Goal: Information Seeking & Learning: Learn about a topic

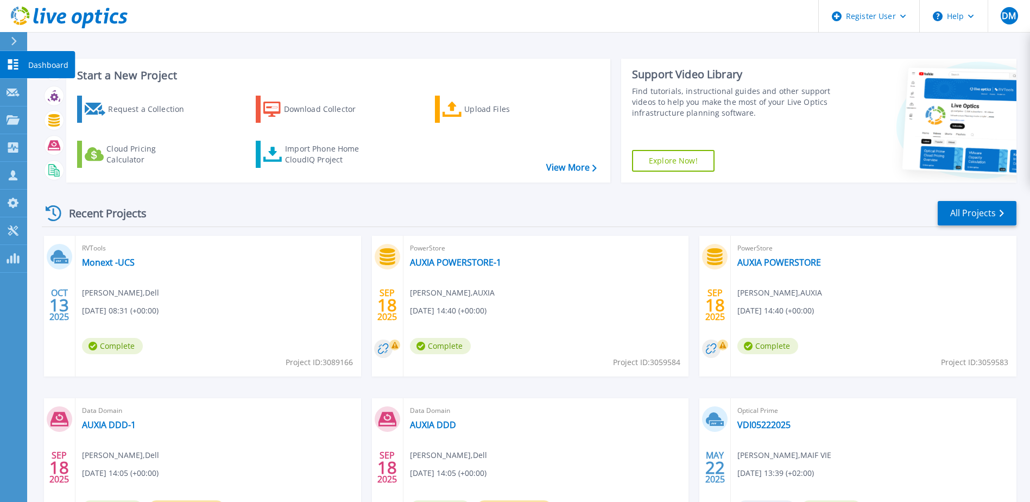
click at [14, 62] on icon at bounding box center [13, 64] width 13 height 10
click at [936, 213] on div "Recent Projects All Projects" at bounding box center [529, 213] width 974 height 27
click at [941, 213] on link "All Projects" at bounding box center [976, 213] width 79 height 24
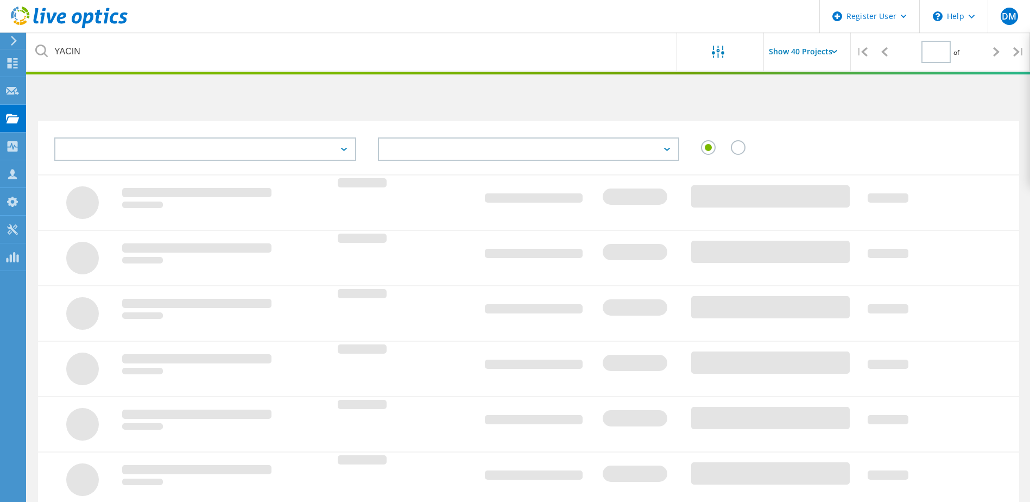
type input "1"
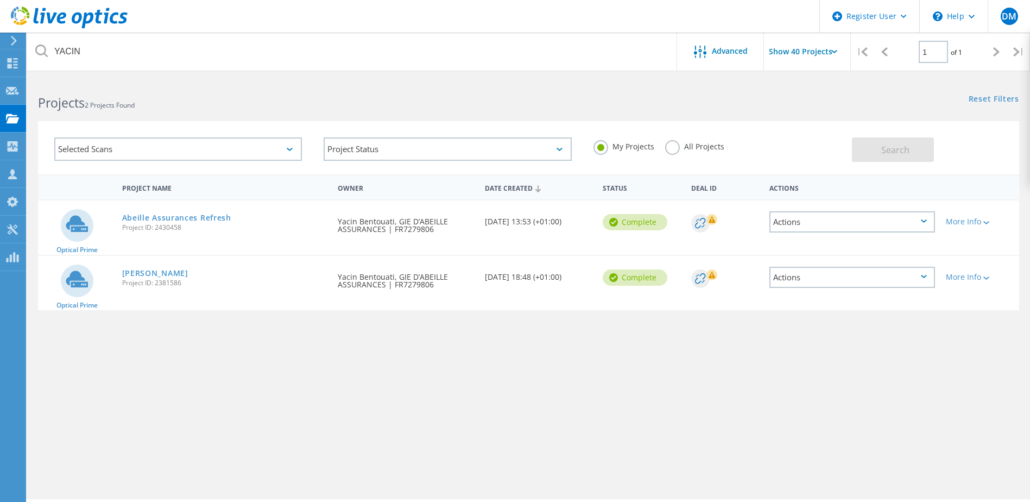
click at [287, 150] on icon at bounding box center [290, 149] width 6 height 3
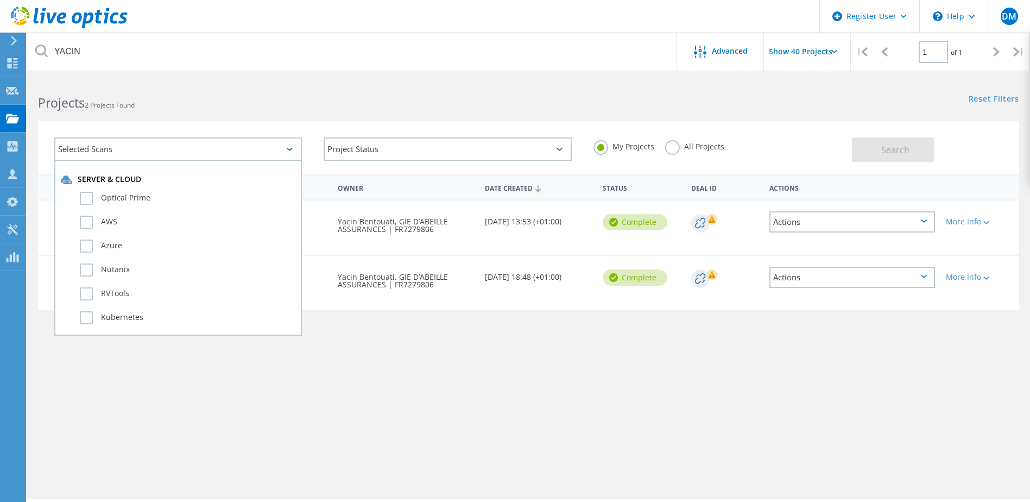
click at [287, 150] on icon at bounding box center [290, 149] width 6 height 3
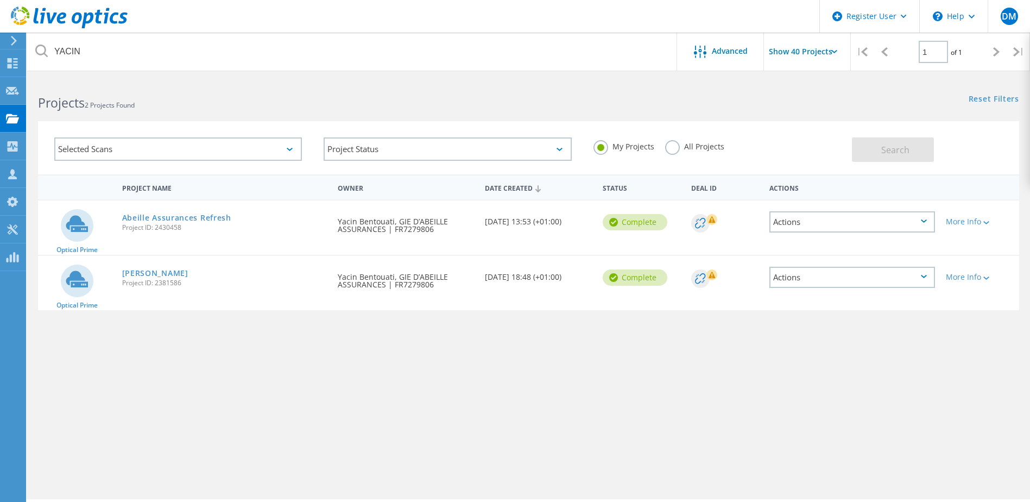
click at [673, 149] on label "All Projects" at bounding box center [694, 145] width 59 height 10
click at [0, 0] on input "All Projects" at bounding box center [0, 0] width 0 height 0
click at [888, 149] on span "Search" at bounding box center [895, 150] width 28 height 12
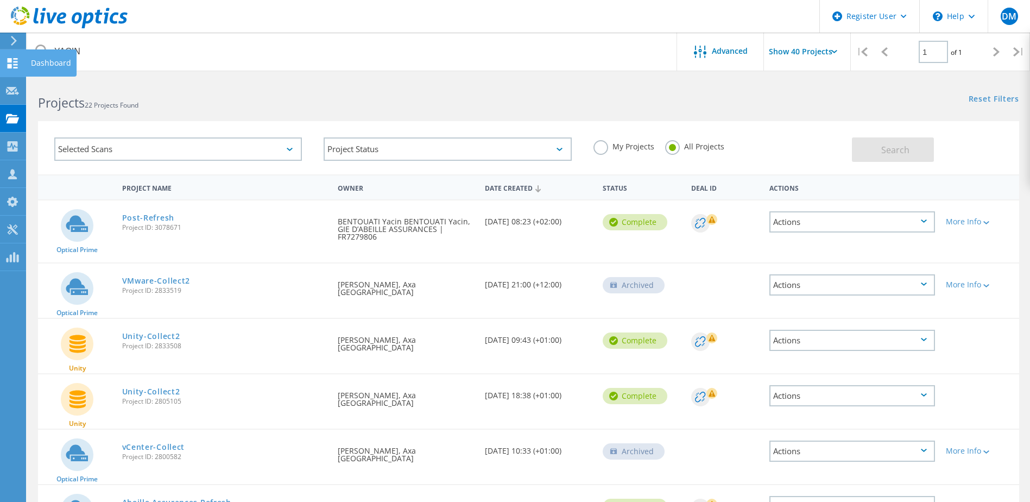
click at [45, 61] on div "Dashboard" at bounding box center [51, 63] width 40 height 8
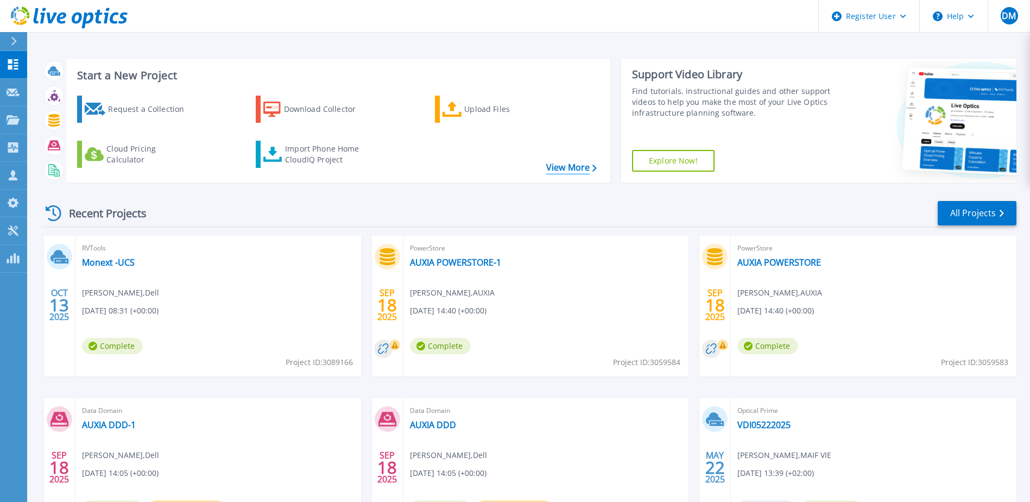
click at [560, 172] on link "View More" at bounding box center [571, 167] width 50 height 10
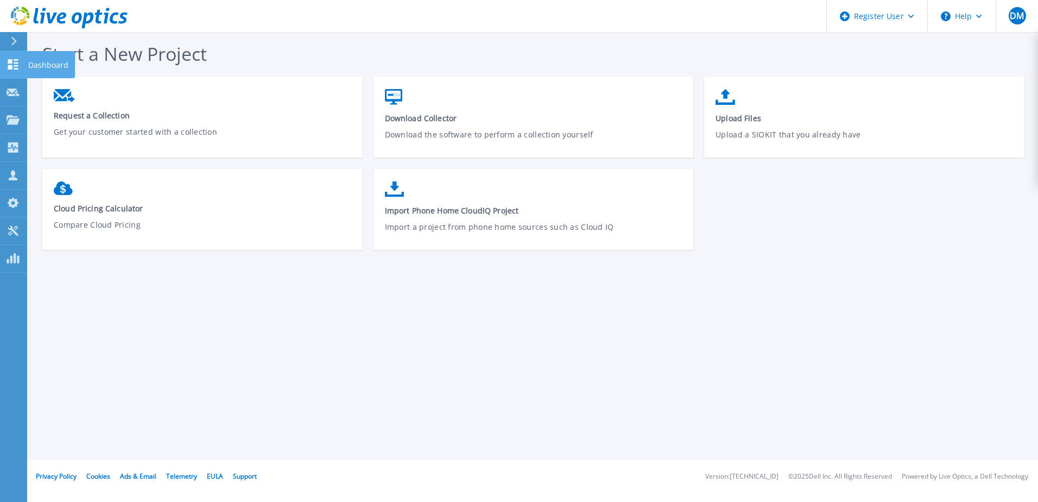
click at [13, 56] on link "Dashboard Dashboard" at bounding box center [13, 65] width 27 height 28
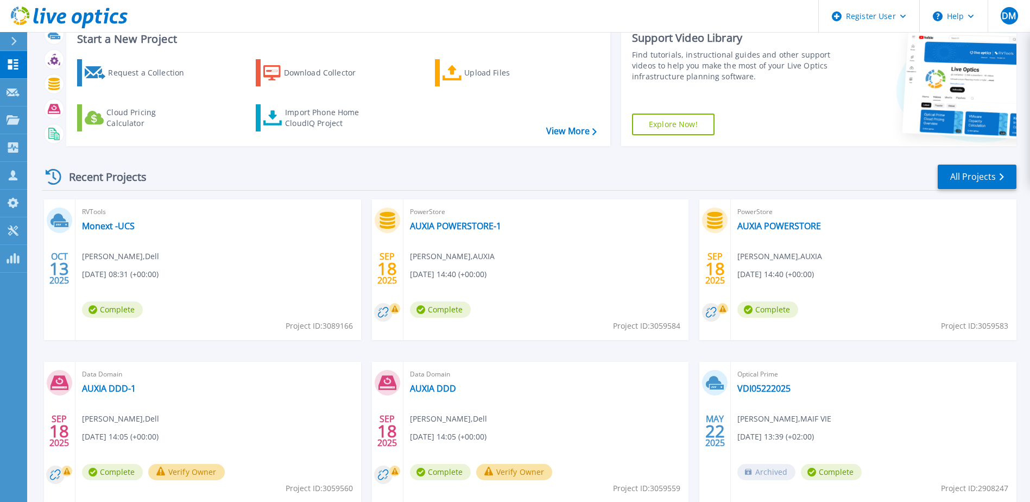
scroll to position [100, 0]
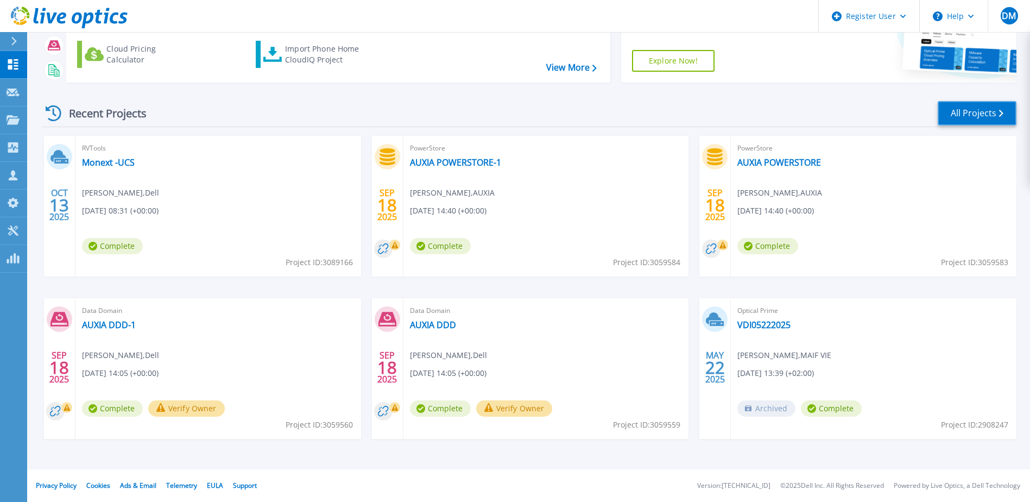
click at [979, 115] on link "All Projects" at bounding box center [976, 113] width 79 height 24
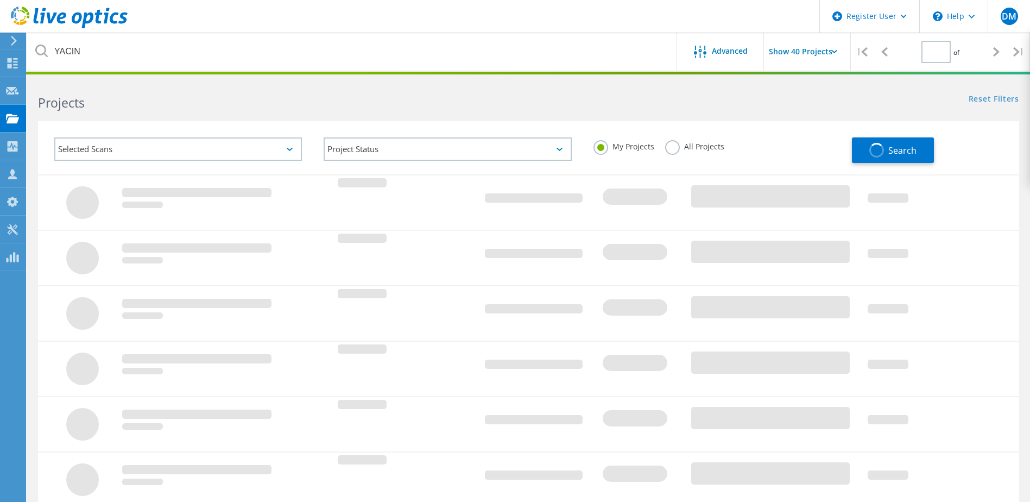
type input "1"
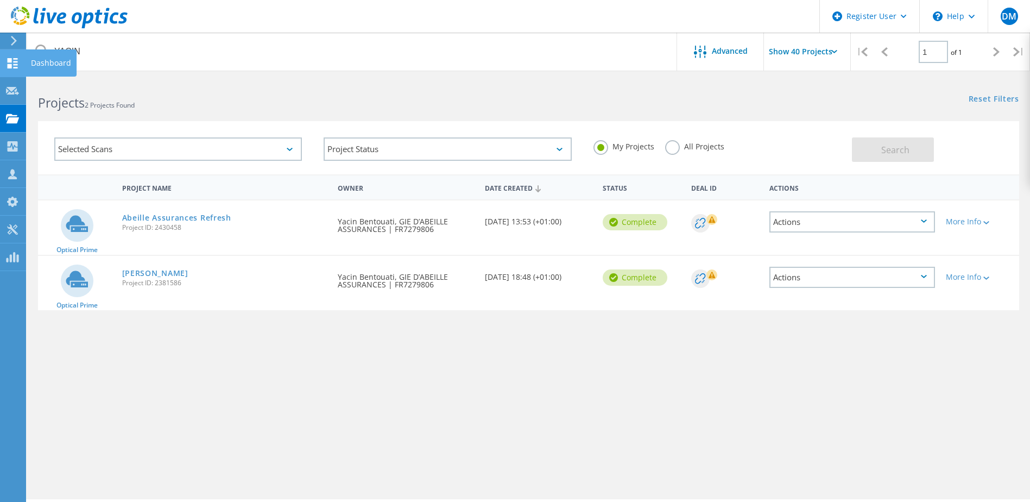
click at [14, 66] on icon at bounding box center [12, 63] width 13 height 10
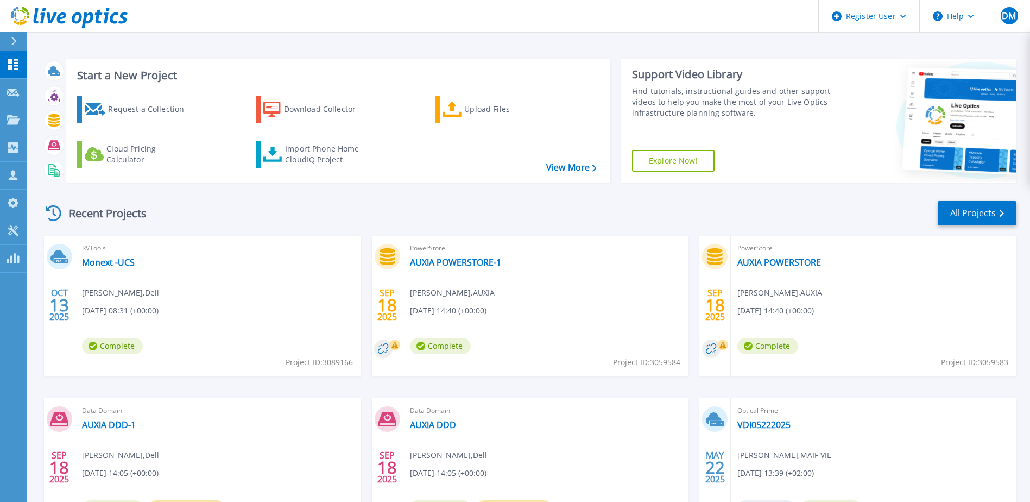
click at [166, 207] on div "Recent Projects All Projects" at bounding box center [529, 213] width 974 height 27
click at [126, 111] on div "Request a Collection" at bounding box center [151, 109] width 87 height 22
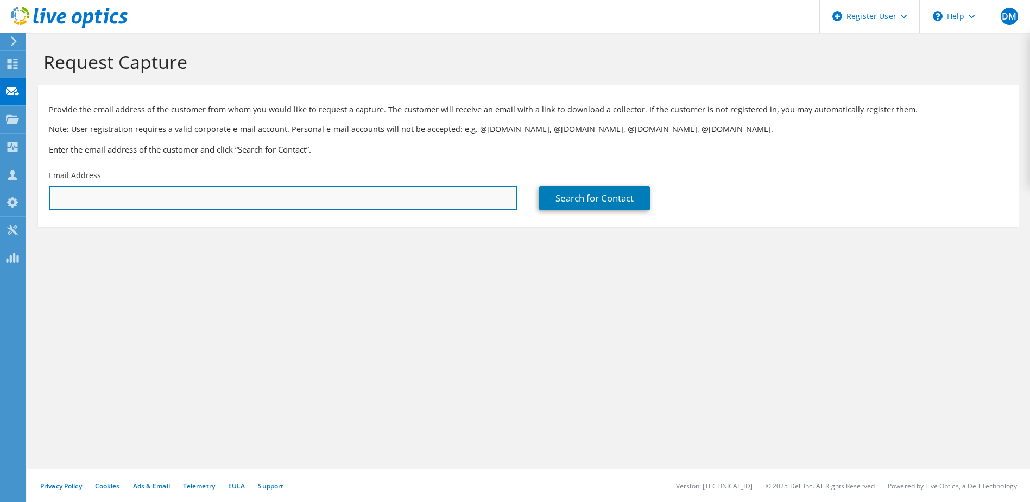
drag, startPoint x: 0, startPoint y: 0, endPoint x: 223, endPoint y: 198, distance: 297.6
click at [223, 198] on input "text" at bounding box center [283, 198] width 468 height 24
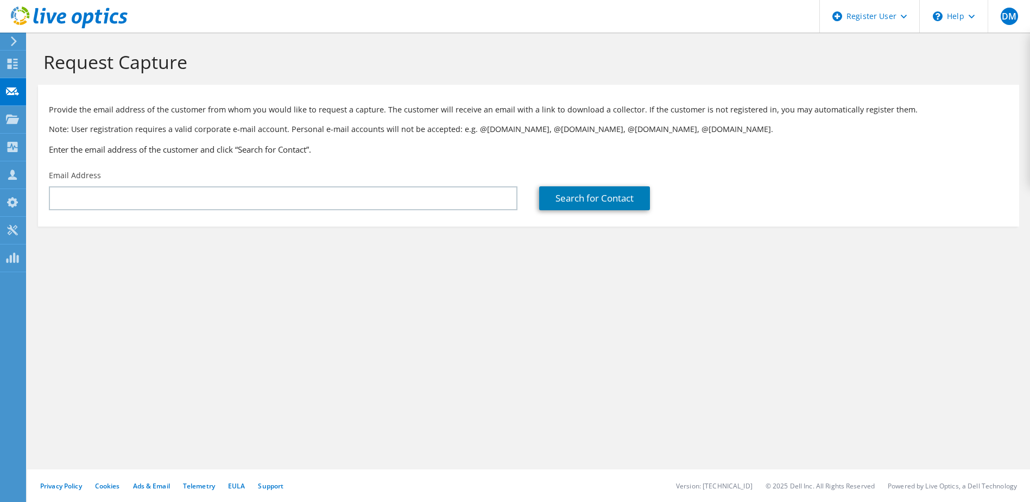
click at [294, 312] on div "Request Capture Provide the email address of the customer from whom you would l…" at bounding box center [528, 267] width 1003 height 469
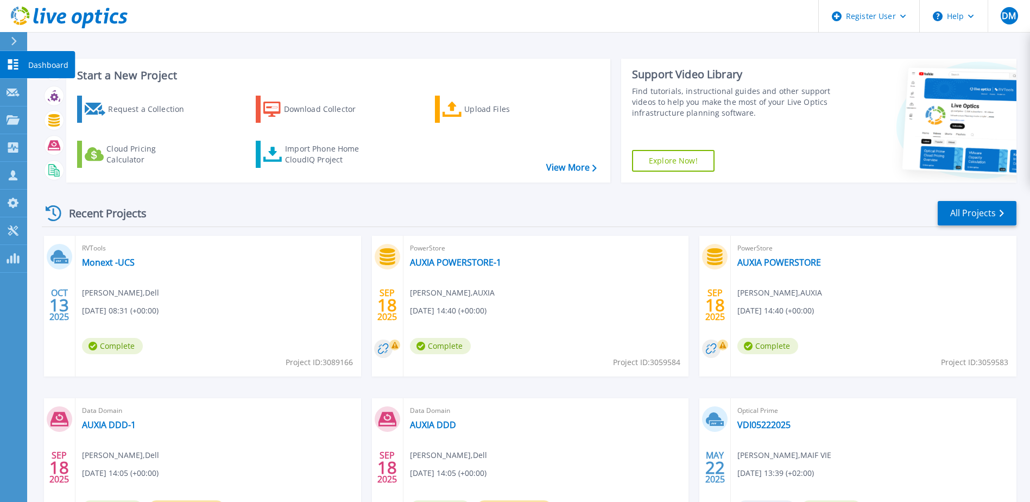
click at [47, 65] on p "Dashboard" at bounding box center [48, 65] width 40 height 28
click at [464, 267] on link "AUXIA POWERSTORE-1" at bounding box center [455, 262] width 91 height 11
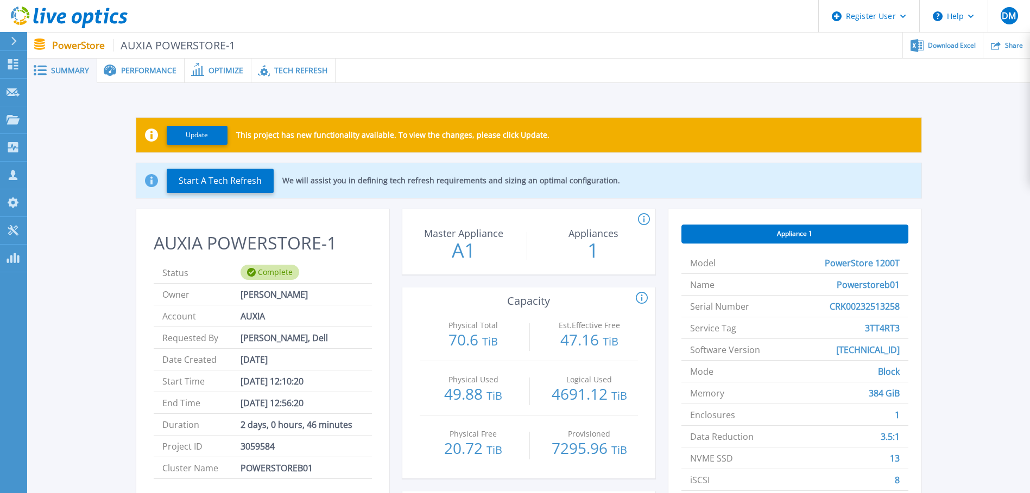
click at [125, 63] on div "Performance" at bounding box center [140, 71] width 87 height 24
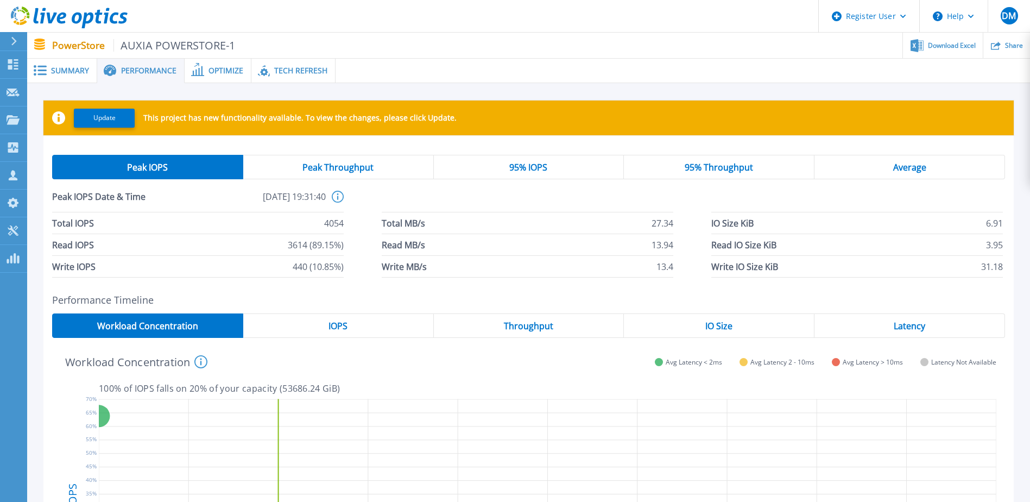
click at [197, 69] on icon at bounding box center [197, 69] width 13 height 13
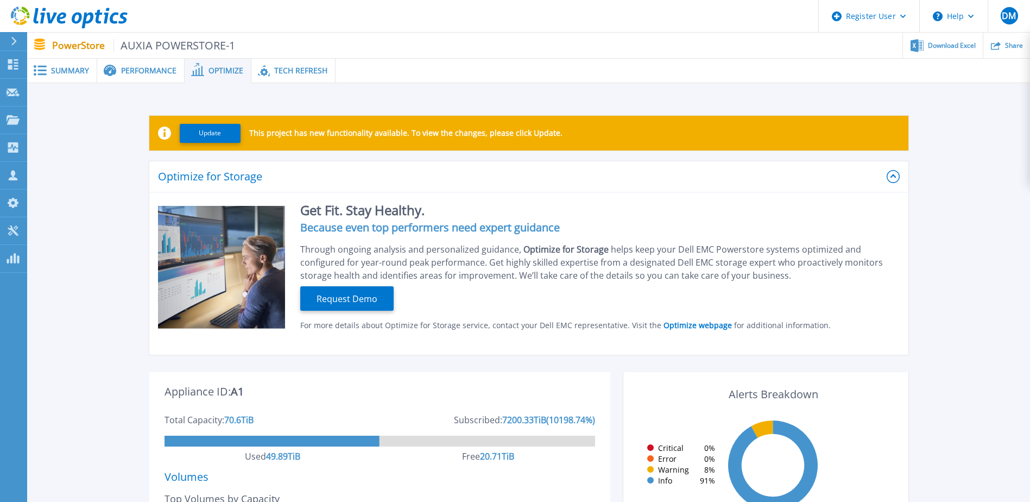
click at [51, 80] on div "Summary" at bounding box center [62, 71] width 70 height 24
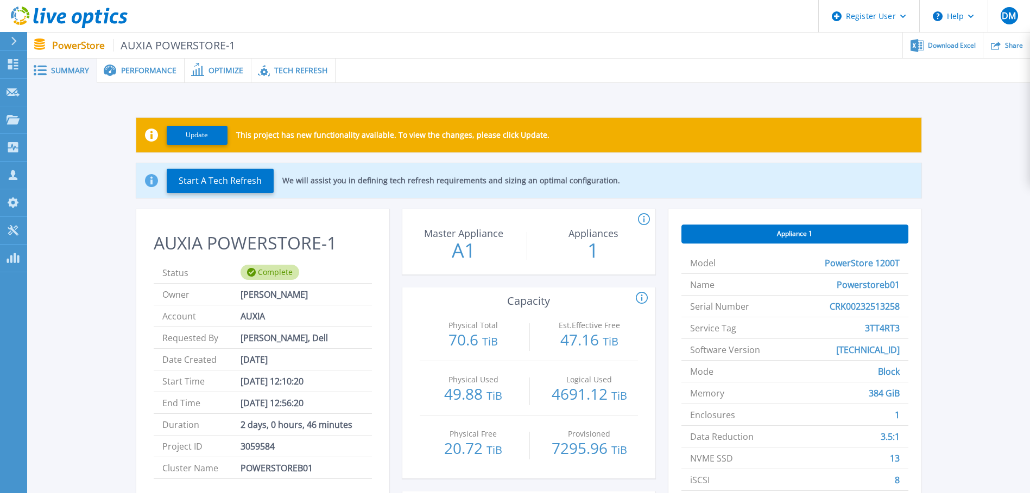
scroll to position [54, 0]
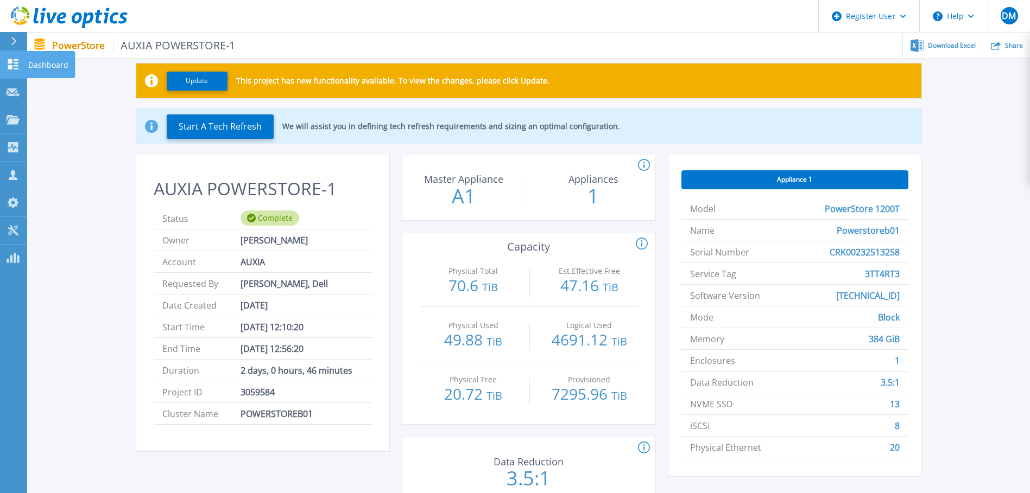
click at [14, 62] on icon at bounding box center [13, 64] width 13 height 10
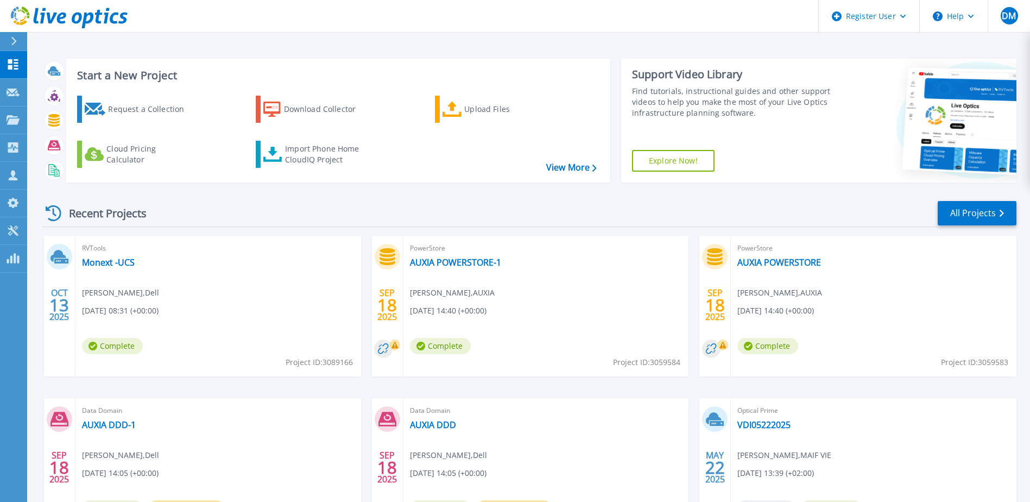
click at [278, 216] on div "Recent Projects All Projects" at bounding box center [529, 213] width 974 height 27
click at [783, 265] on link "AUXIA POWERSTORE" at bounding box center [779, 262] width 84 height 11
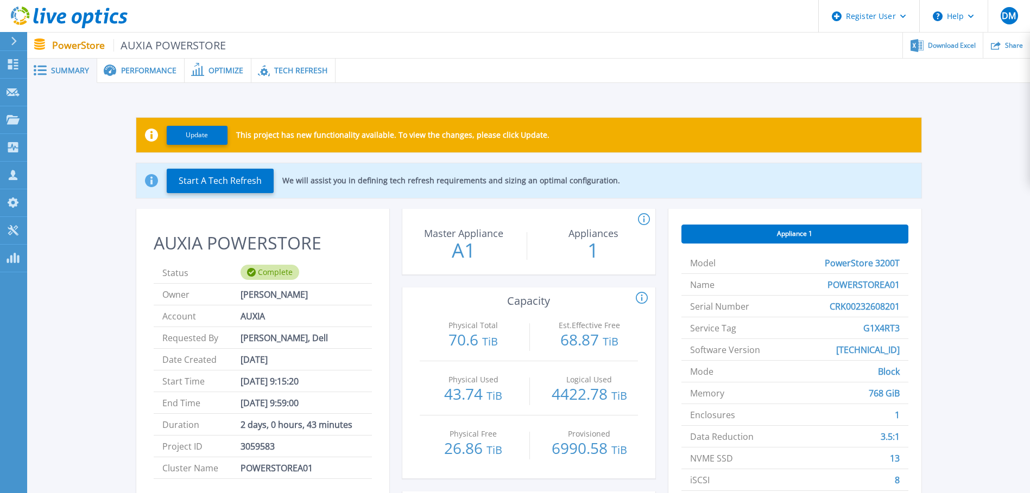
click at [137, 77] on div "Performance" at bounding box center [140, 71] width 87 height 24
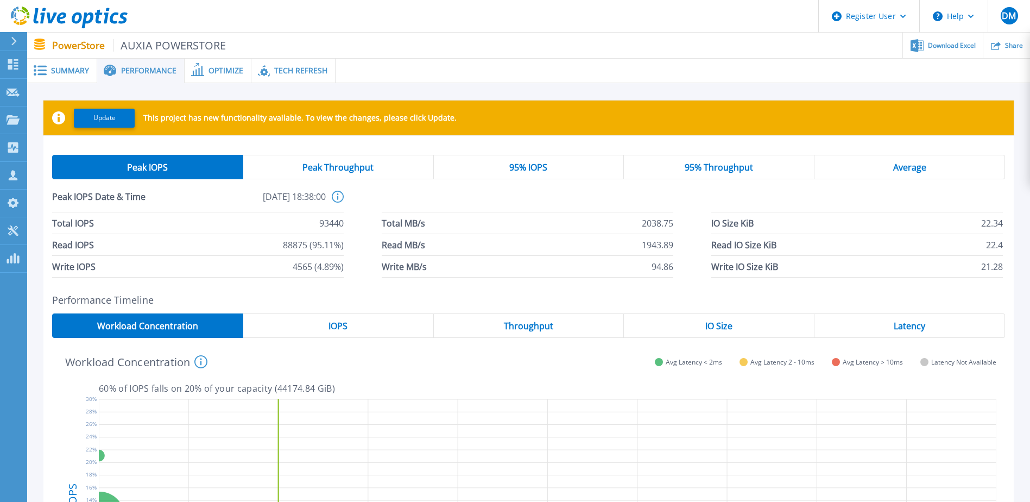
click at [199, 77] on div "Optimize" at bounding box center [218, 71] width 67 height 24
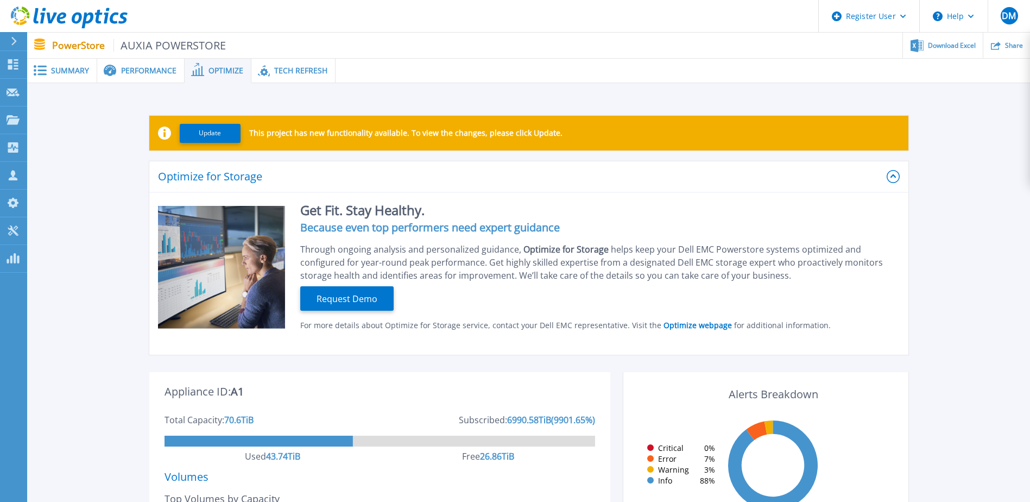
click at [55, 68] on span "Summary" at bounding box center [70, 71] width 38 height 8
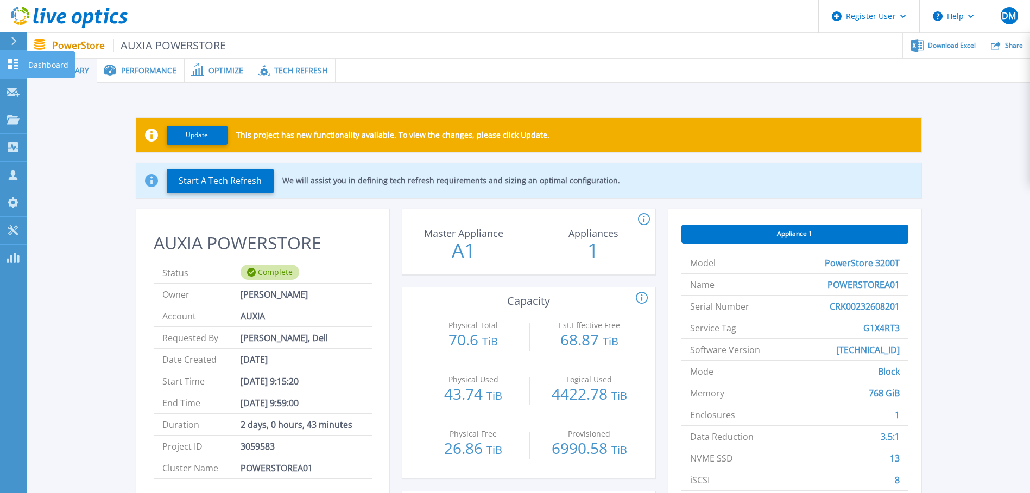
click at [12, 62] on icon at bounding box center [13, 64] width 10 height 10
click at [54, 64] on p "Dashboard" at bounding box center [48, 65] width 40 height 28
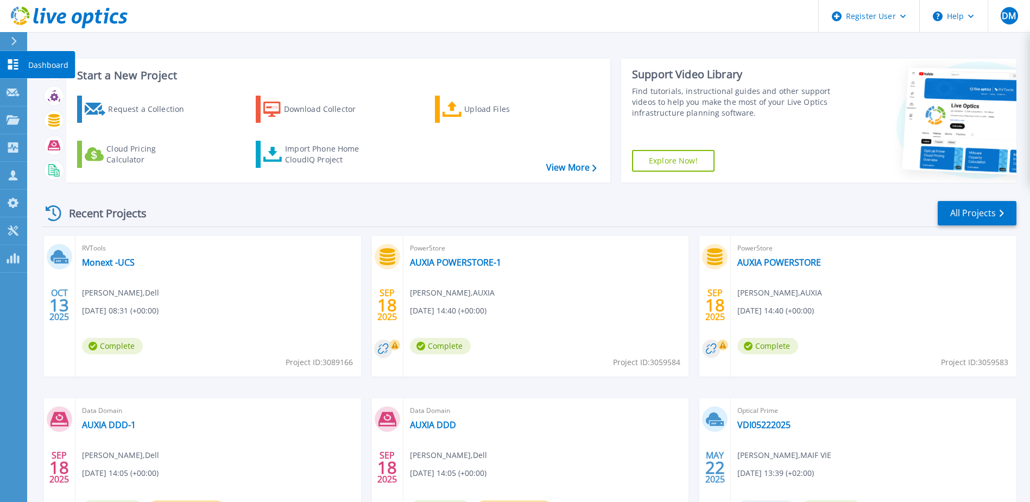
click at [12, 65] on icon at bounding box center [13, 64] width 13 height 10
click at [36, 64] on p "Dashboard" at bounding box center [48, 65] width 40 height 28
click at [966, 214] on link "All Projects" at bounding box center [976, 213] width 79 height 24
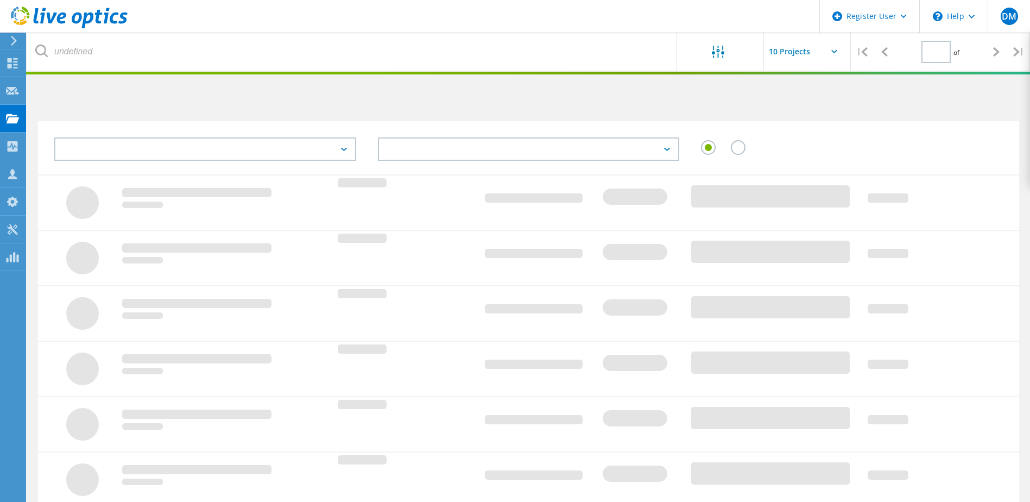
type input "1"
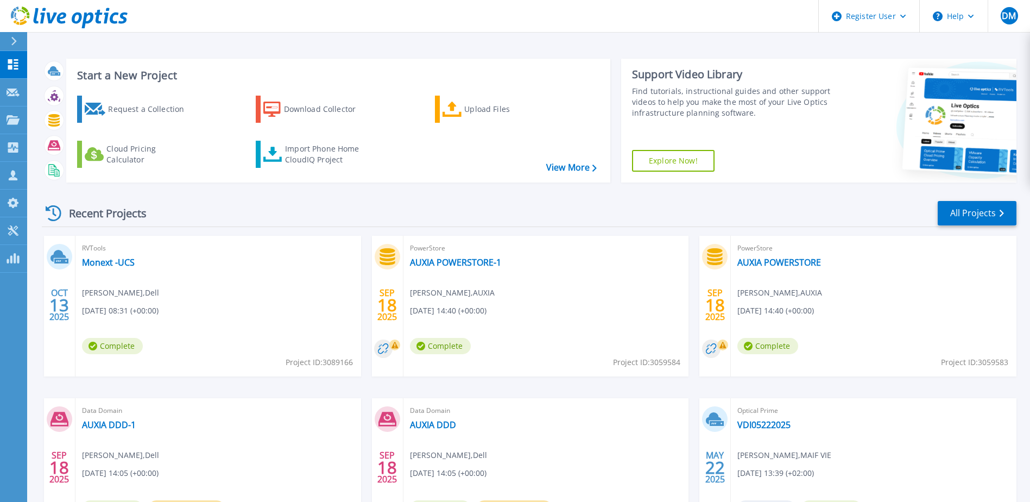
click at [332, 213] on div "Recent Projects All Projects" at bounding box center [529, 213] width 974 height 27
click at [46, 214] on icon at bounding box center [54, 213] width 16 height 16
click at [40, 62] on p "Dashboard" at bounding box center [48, 65] width 40 height 28
click at [12, 87] on div at bounding box center [13, 92] width 13 height 10
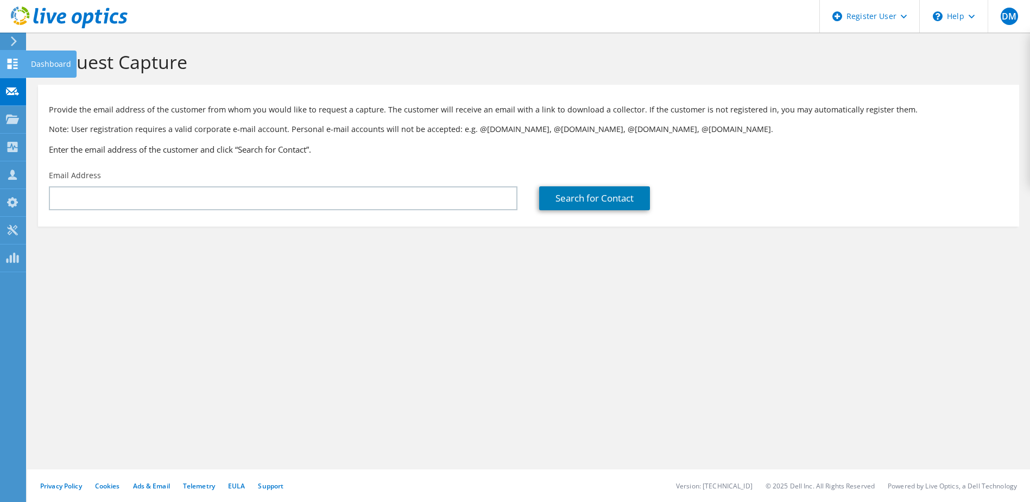
click at [14, 66] on icon at bounding box center [12, 64] width 13 height 10
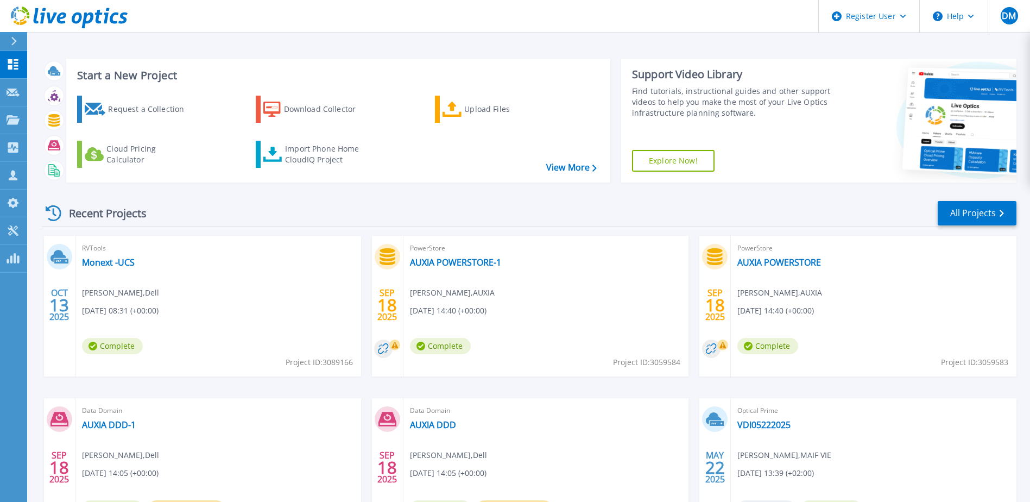
click at [165, 195] on div "Recent Projects All Projects [DATE] RVTools Monext -UCS [PERSON_NAME] , Dell [D…" at bounding box center [529, 380] width 974 height 378
click at [250, 211] on div "Recent Projects All Projects" at bounding box center [529, 213] width 974 height 27
